Goal: Task Accomplishment & Management: Use online tool/utility

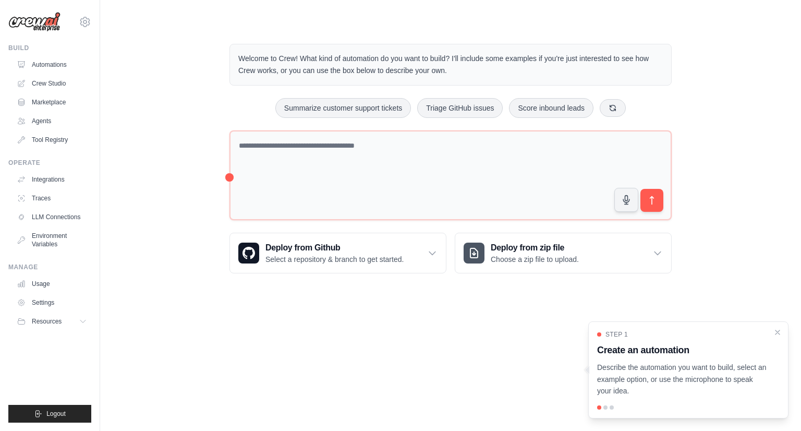
click at [69, 53] on div "Build Automations Crew Studio Marketplace Agents" at bounding box center [49, 96] width 83 height 104
click at [59, 68] on link "Automations" at bounding box center [53, 64] width 79 height 17
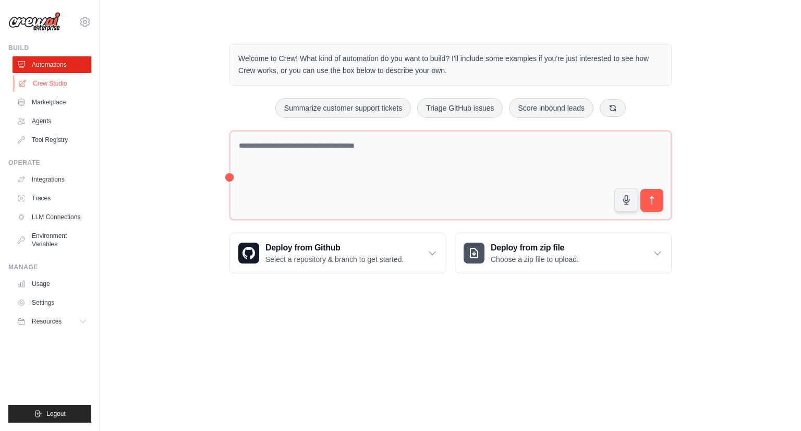
click at [59, 90] on link "Crew Studio" at bounding box center [53, 83] width 79 height 17
click at [58, 85] on link "Crew Studio" at bounding box center [53, 83] width 79 height 17
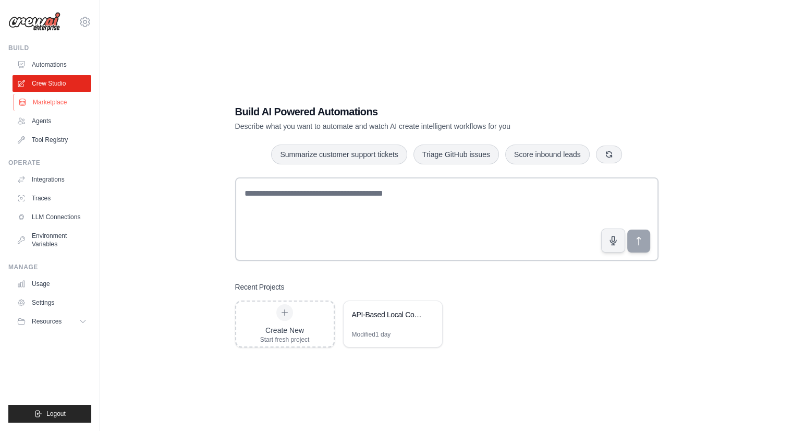
click at [55, 102] on link "Marketplace" at bounding box center [53, 102] width 79 height 17
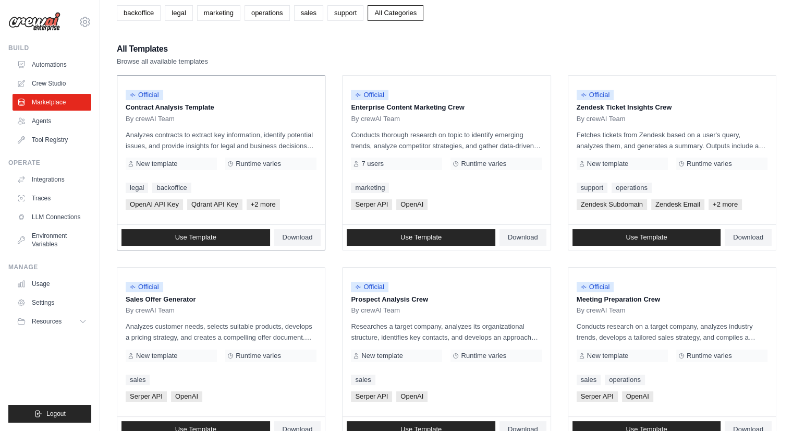
scroll to position [104, 0]
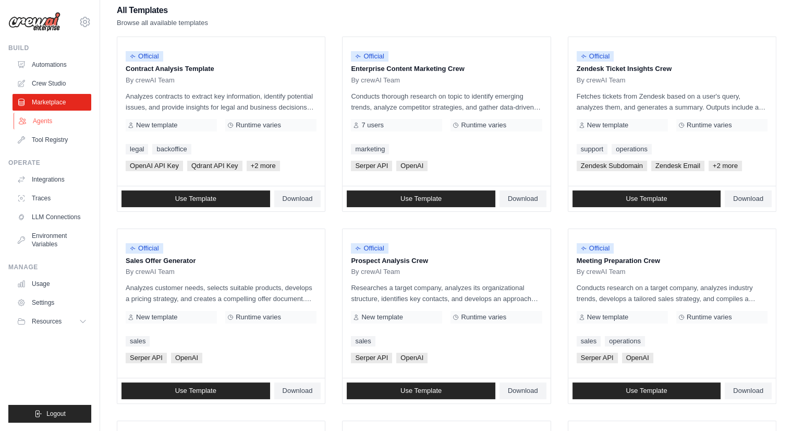
click at [76, 122] on link "Agents" at bounding box center [53, 121] width 79 height 17
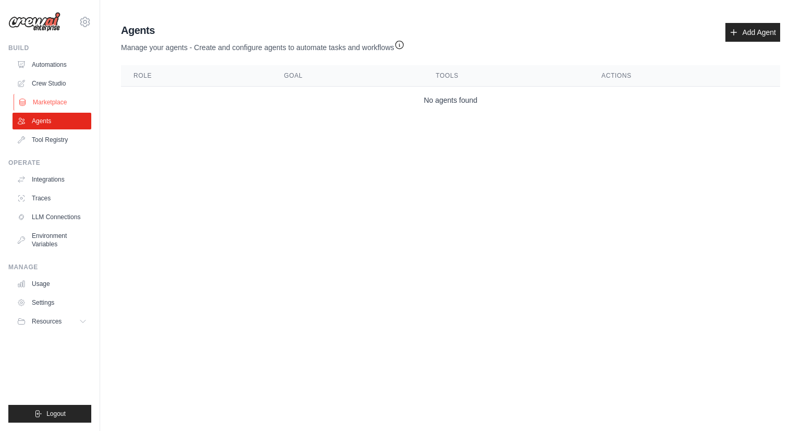
click at [53, 103] on link "Marketplace" at bounding box center [53, 102] width 79 height 17
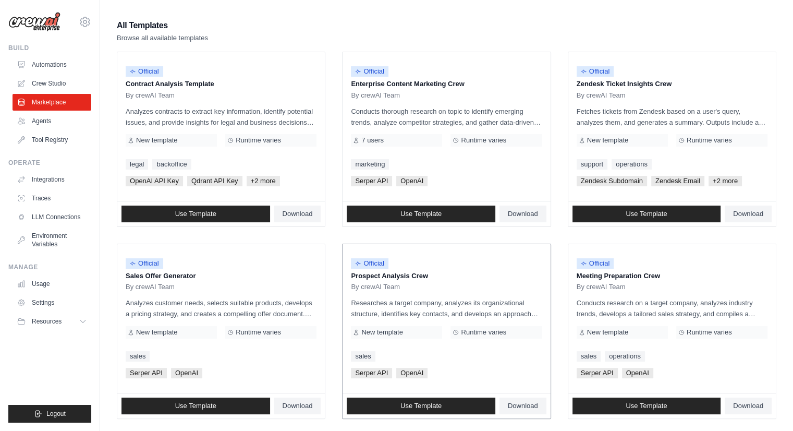
scroll to position [104, 0]
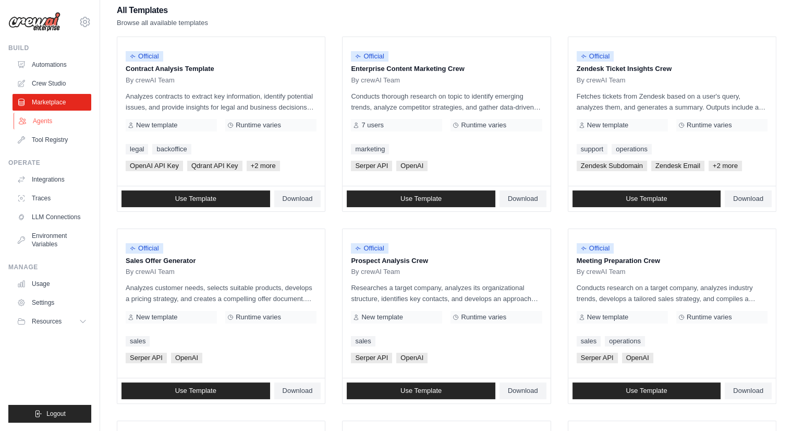
click at [49, 121] on link "Agents" at bounding box center [53, 121] width 79 height 17
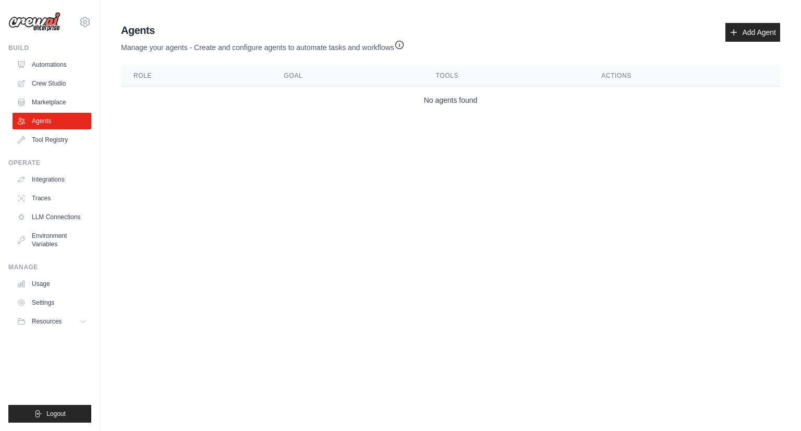
click at [45, 101] on link "Marketplace" at bounding box center [52, 102] width 79 height 17
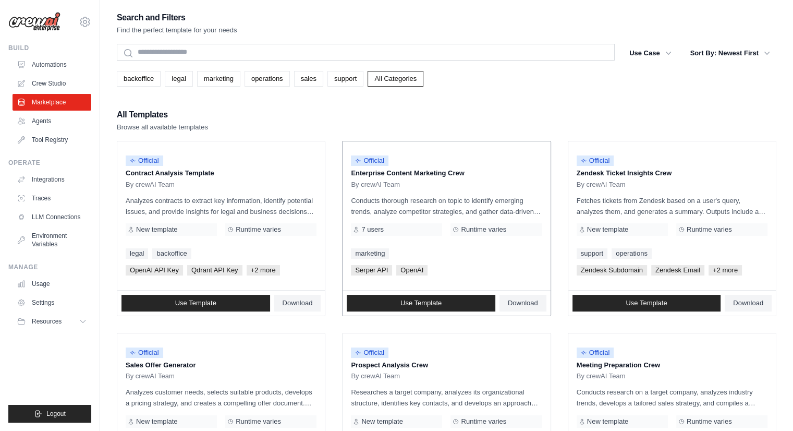
click at [414, 234] on div "Official Enterprise Content Marketing Crew By crewAI Team Conducts thorough res…" at bounding box center [445, 215] width 207 height 149
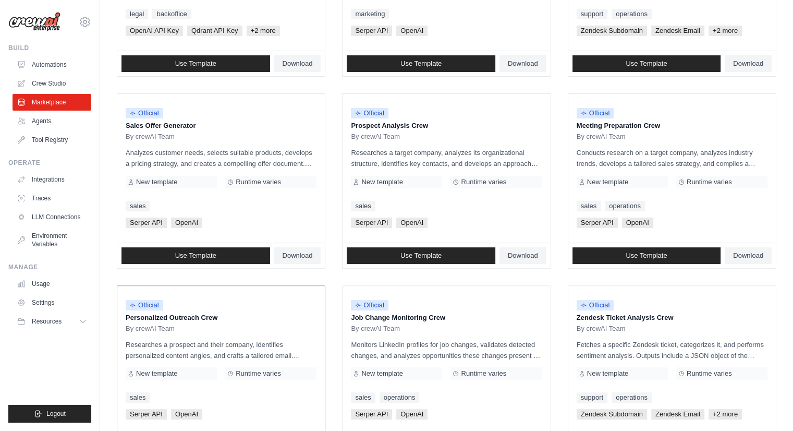
scroll to position [365, 0]
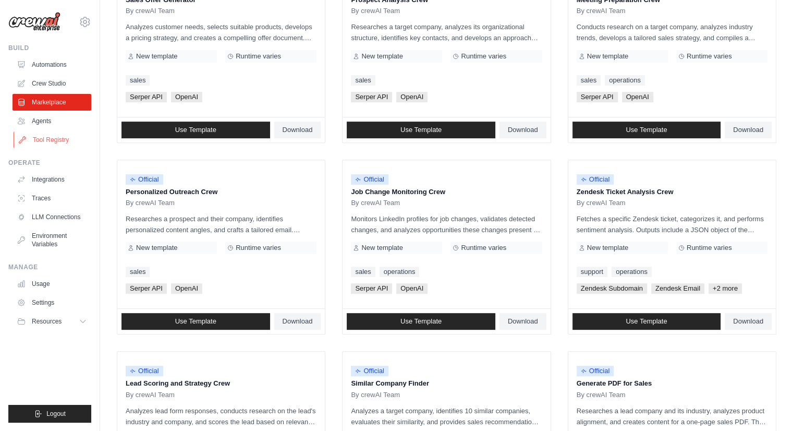
click at [66, 148] on ul "Build Automations Crew Studio Marketplace Agents" at bounding box center [49, 233] width 83 height 378
click at [52, 121] on link "Agents" at bounding box center [53, 121] width 79 height 17
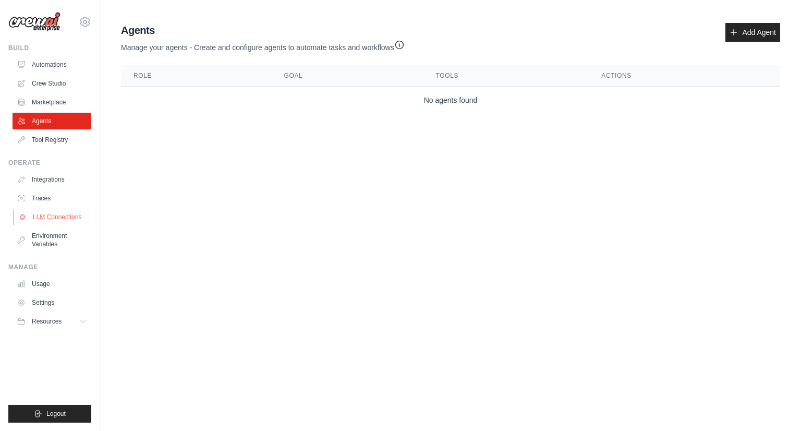
click at [62, 223] on link "LLM Connections" at bounding box center [53, 216] width 79 height 17
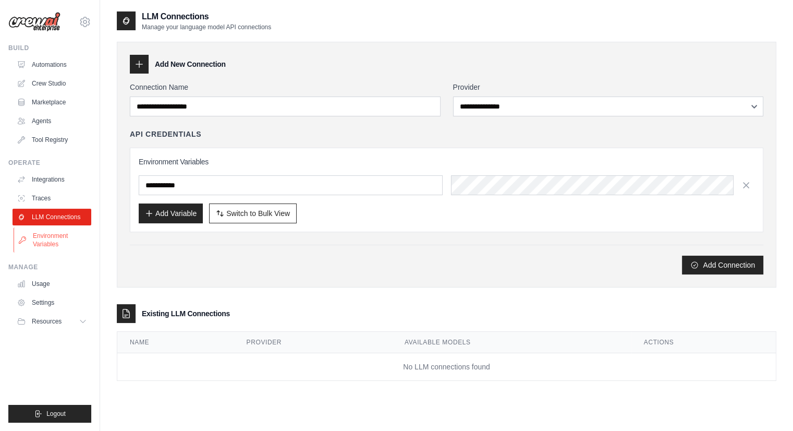
click at [55, 244] on link "Environment Variables" at bounding box center [53, 239] width 79 height 25
click at [58, 242] on link "Environment Variables" at bounding box center [53, 239] width 79 height 25
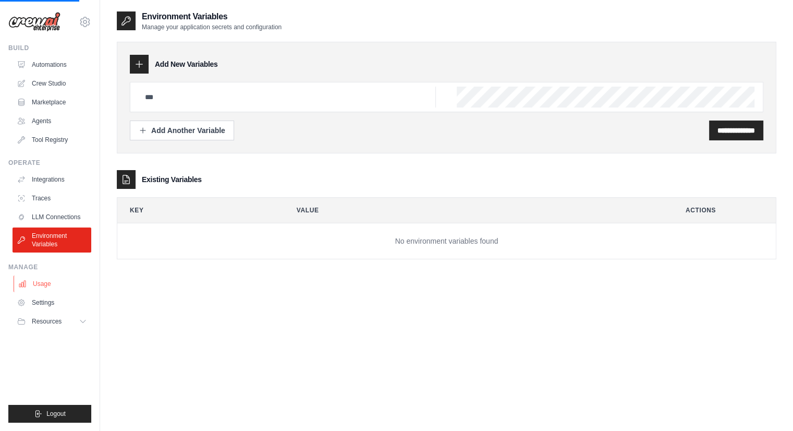
click at [69, 285] on link "Usage" at bounding box center [53, 283] width 79 height 17
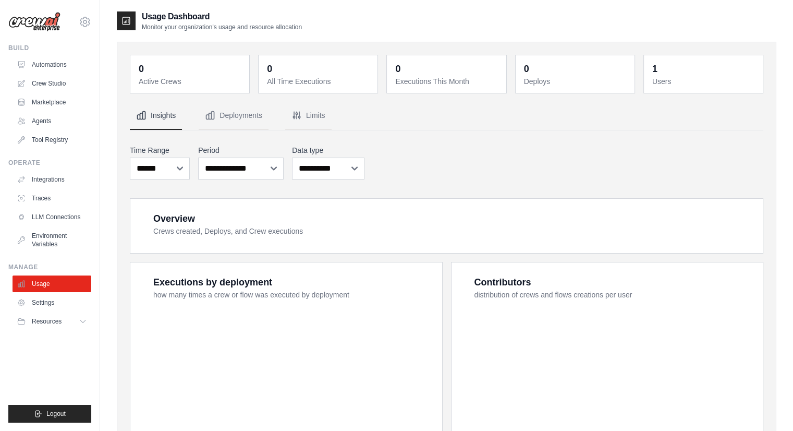
click at [85, 327] on button "Resources" at bounding box center [52, 321] width 79 height 17
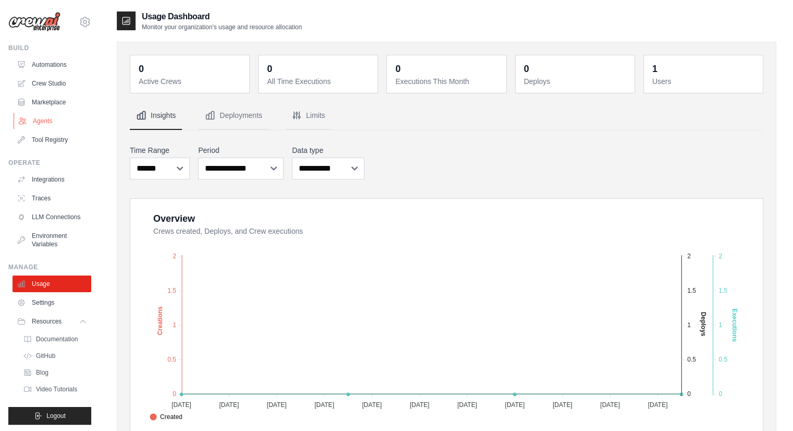
click at [46, 121] on link "Agents" at bounding box center [53, 121] width 79 height 17
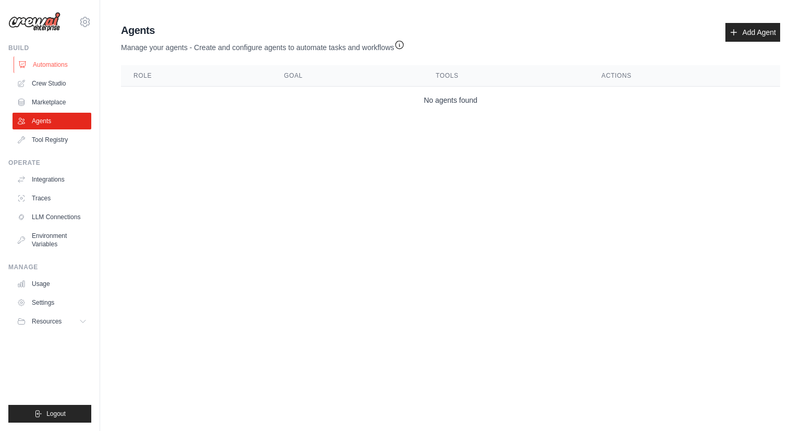
click at [44, 72] on link "Automations" at bounding box center [53, 64] width 79 height 17
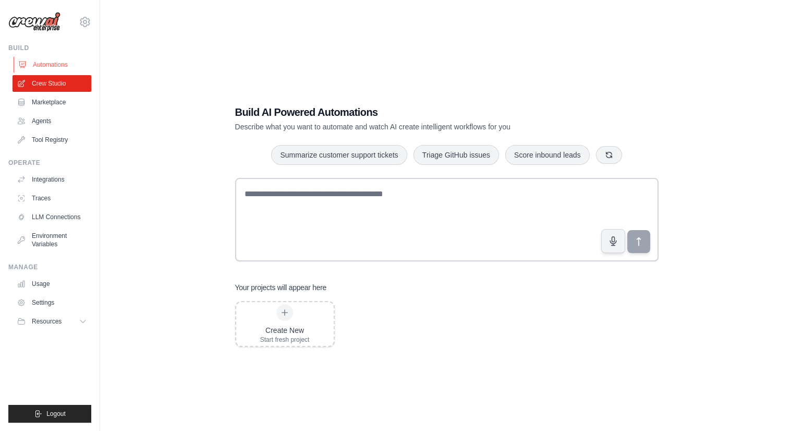
click at [48, 69] on link "Automations" at bounding box center [53, 64] width 79 height 17
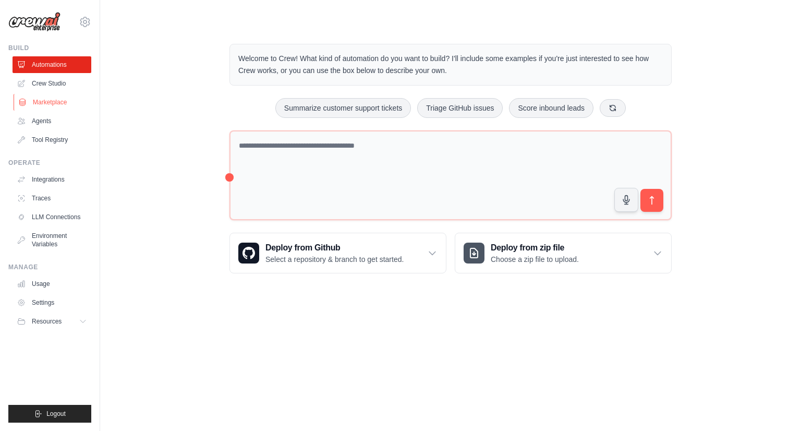
click at [37, 106] on link "Marketplace" at bounding box center [53, 102] width 79 height 17
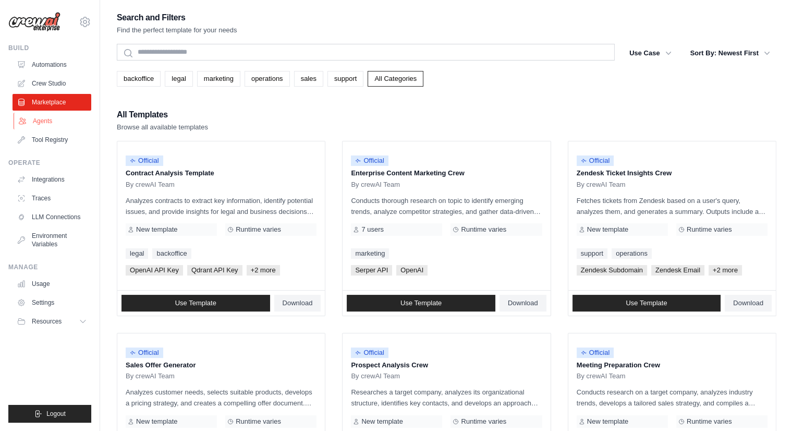
click at [47, 126] on link "Agents" at bounding box center [53, 121] width 79 height 17
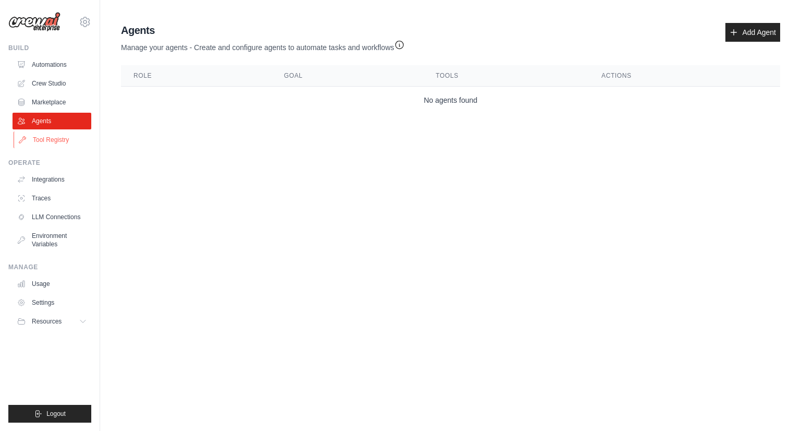
drag, startPoint x: 18, startPoint y: 137, endPoint x: 26, endPoint y: 143, distance: 9.6
click at [19, 137] on icon at bounding box center [22, 140] width 8 height 8
click at [27, 144] on link "Tool Registry" at bounding box center [53, 139] width 79 height 17
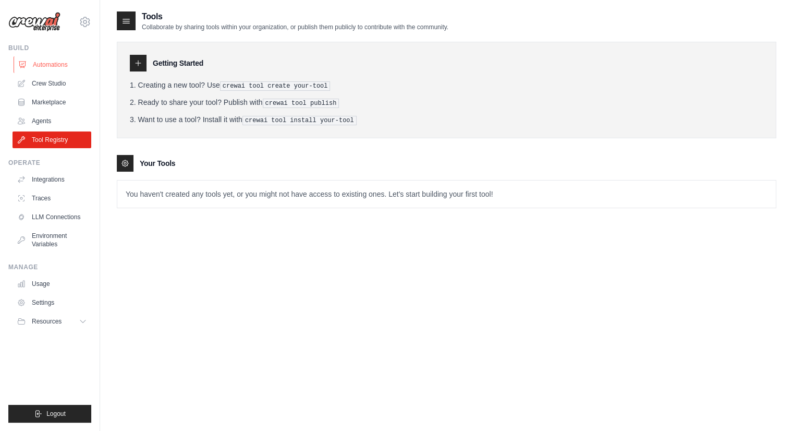
click at [49, 62] on link "Automations" at bounding box center [53, 64] width 79 height 17
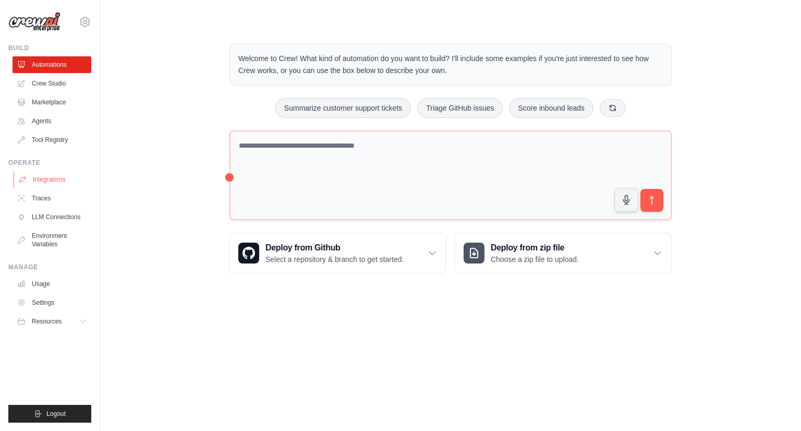
click at [44, 184] on link "Integrations" at bounding box center [53, 179] width 79 height 17
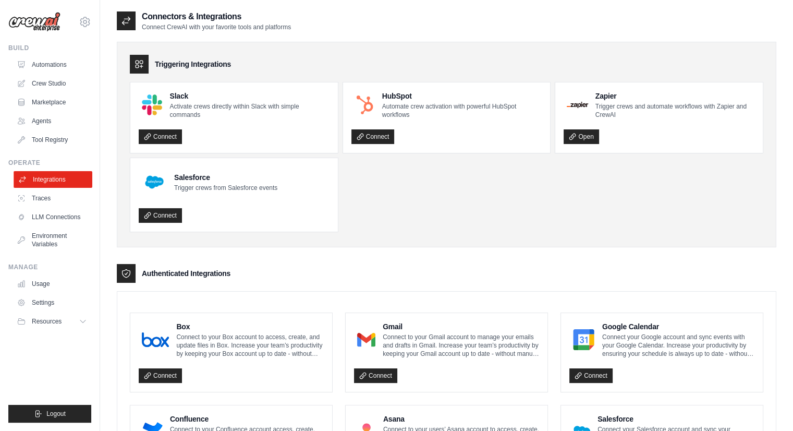
click at [68, 178] on link "Integrations" at bounding box center [53, 179] width 79 height 17
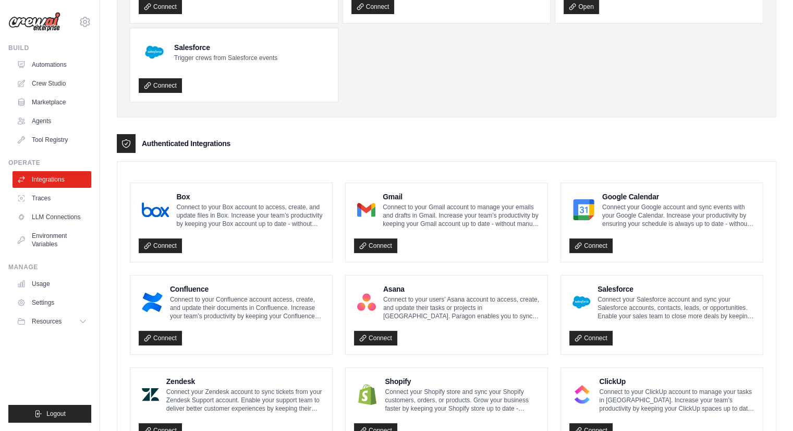
scroll to position [127, 0]
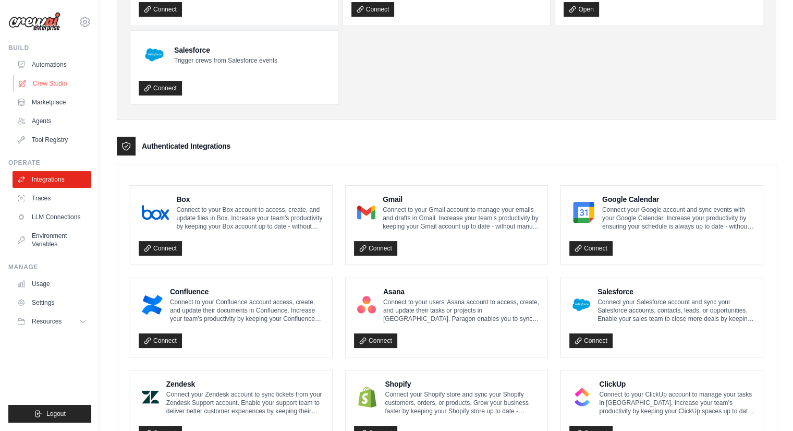
click at [83, 78] on link "Crew Studio" at bounding box center [53, 83] width 79 height 17
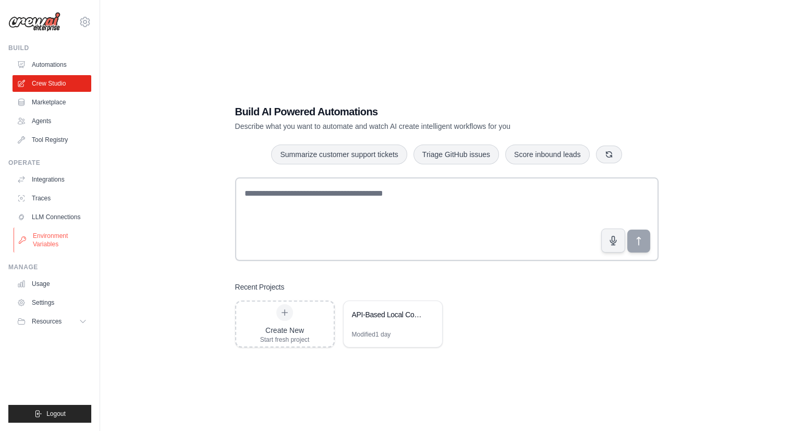
click at [49, 236] on link "Environment Variables" at bounding box center [53, 239] width 79 height 25
click at [51, 222] on link "LLM Connections" at bounding box center [53, 216] width 79 height 17
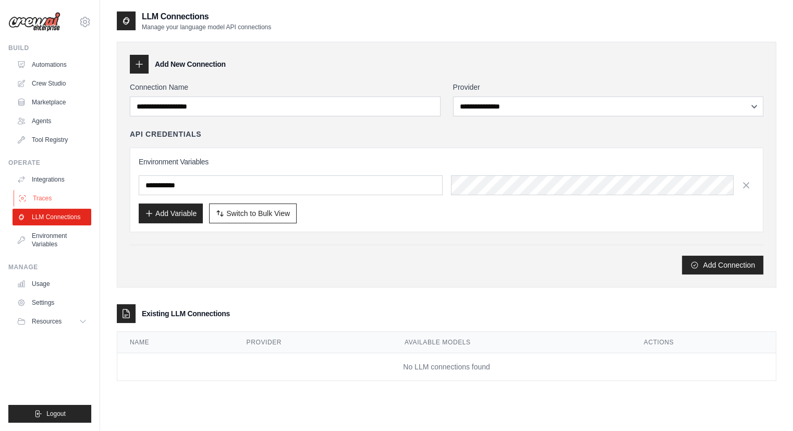
click at [51, 197] on link "Traces" at bounding box center [53, 198] width 79 height 17
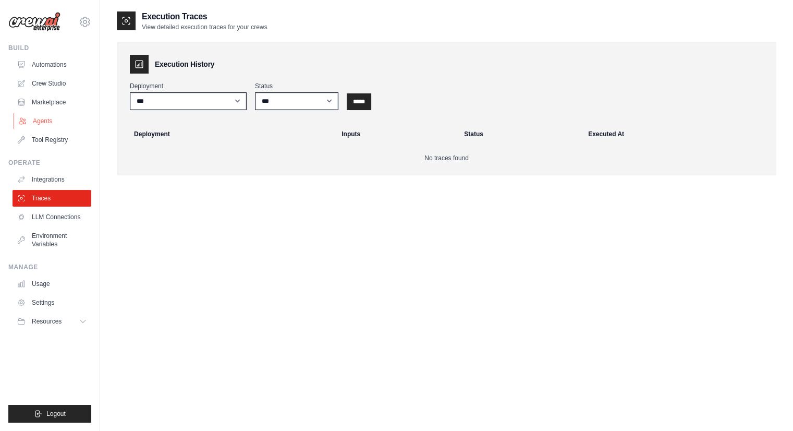
click at [54, 121] on link "Agents" at bounding box center [53, 121] width 79 height 17
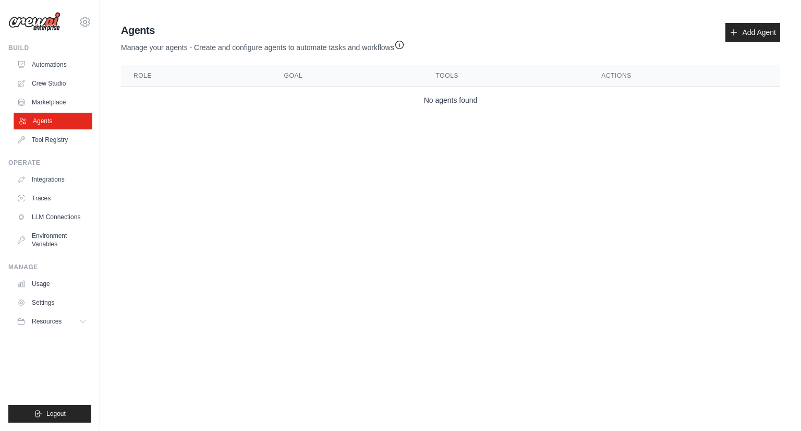
click at [55, 124] on link "Agents" at bounding box center [53, 121] width 79 height 17
click at [757, 36] on link "Add Agent" at bounding box center [752, 32] width 55 height 19
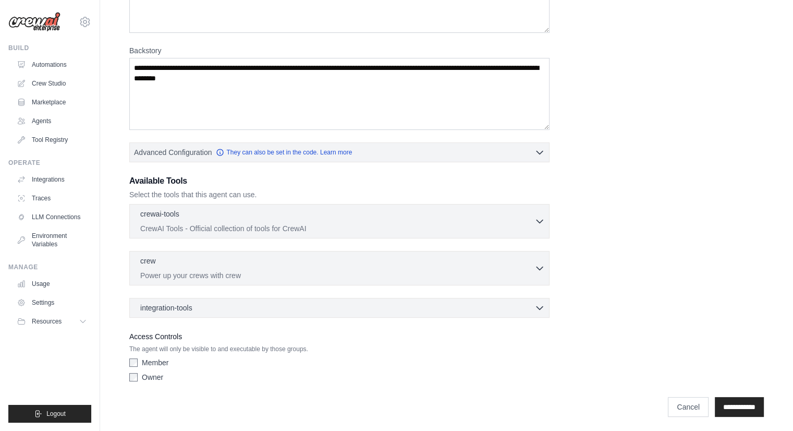
scroll to position [127, 0]
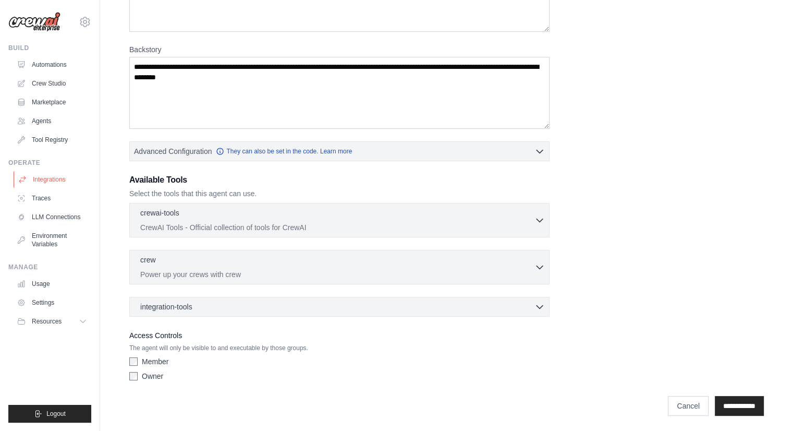
click at [60, 181] on link "Integrations" at bounding box center [53, 179] width 79 height 17
click at [61, 181] on link "Integrations" at bounding box center [53, 179] width 79 height 17
